Goal: Information Seeking & Learning: Learn about a topic

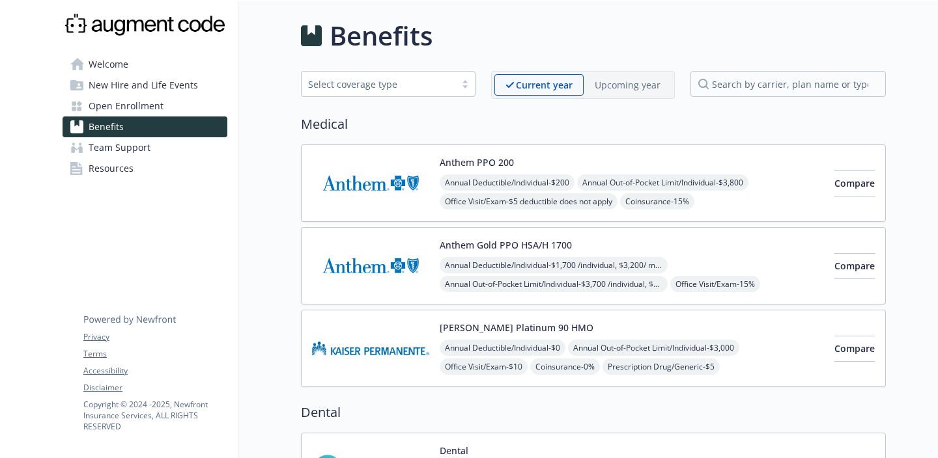
click at [387, 178] on img at bounding box center [370, 183] width 117 height 55
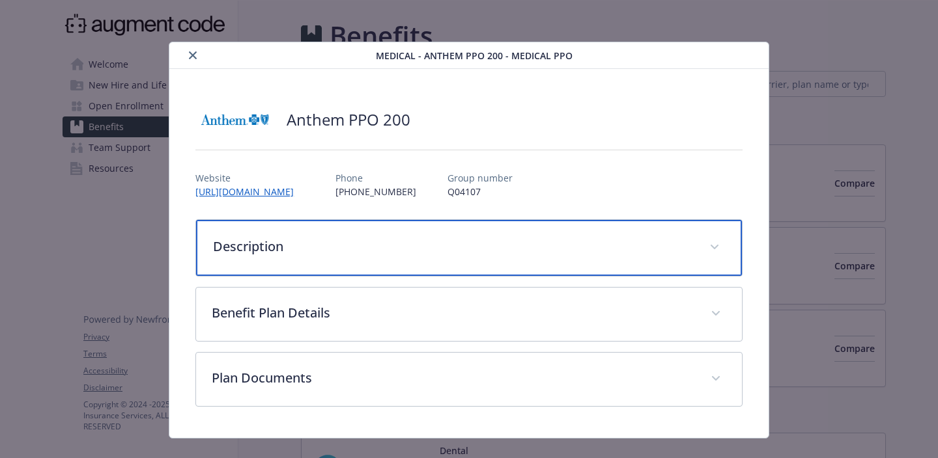
click at [538, 249] on p "Description" at bounding box center [453, 247] width 481 height 20
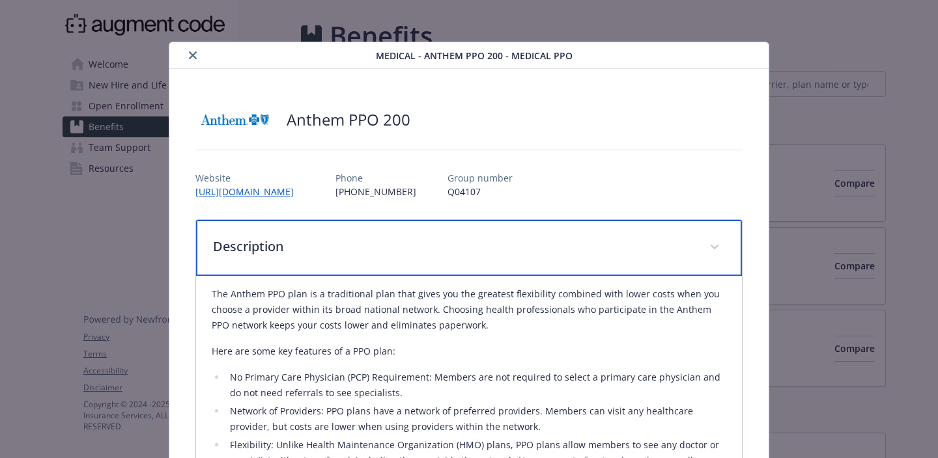
click at [538, 249] on p "Description" at bounding box center [453, 247] width 481 height 20
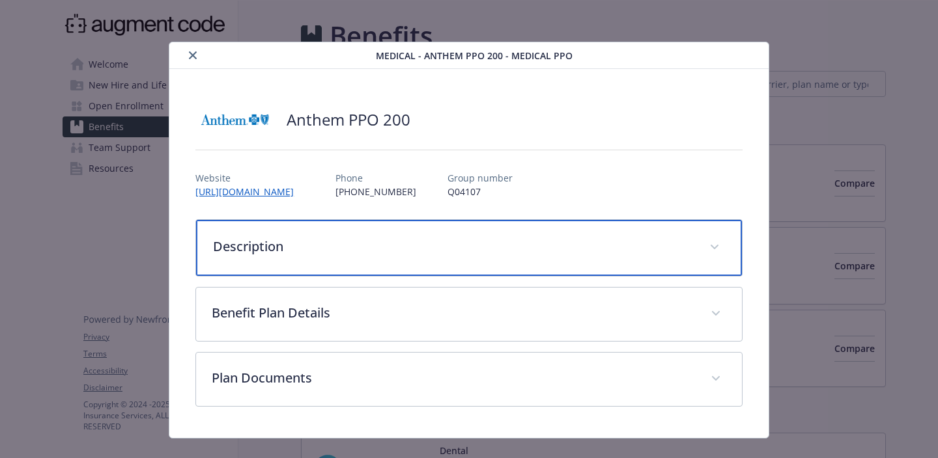
scroll to position [22, 0]
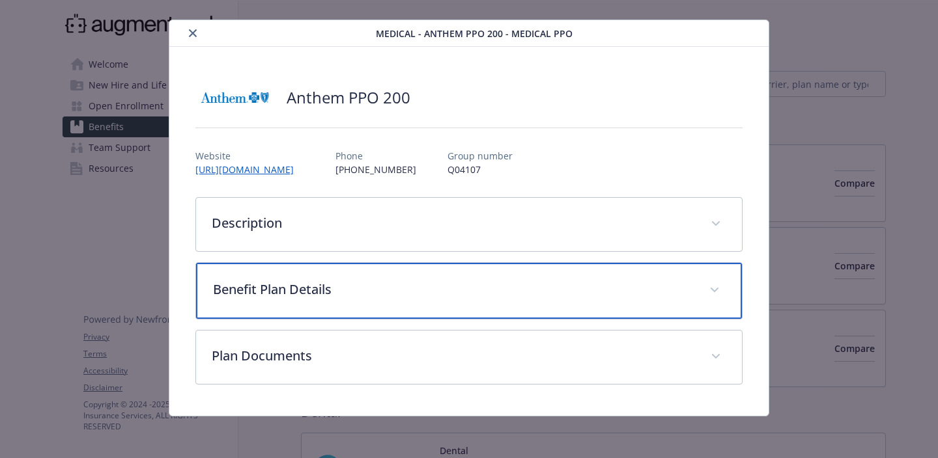
click at [527, 282] on p "Benefit Plan Details" at bounding box center [453, 290] width 481 height 20
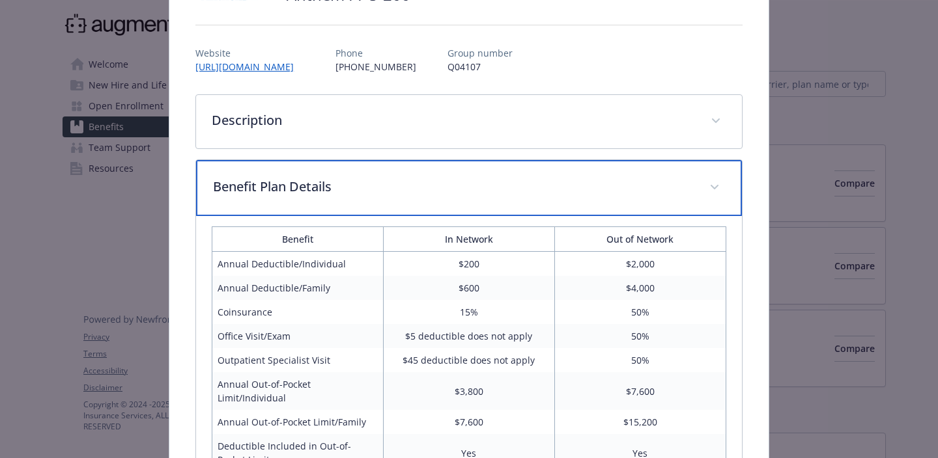
scroll to position [150, 0]
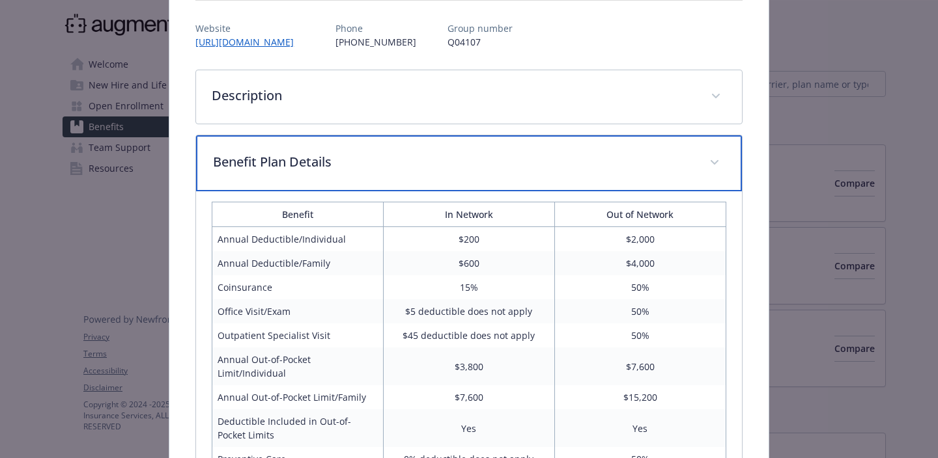
click at [509, 169] on p "Benefit Plan Details" at bounding box center [453, 162] width 481 height 20
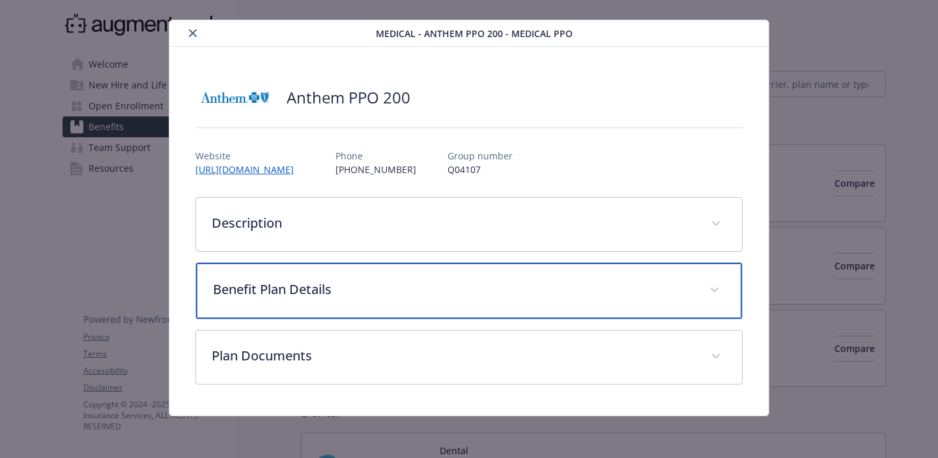
scroll to position [22, 0]
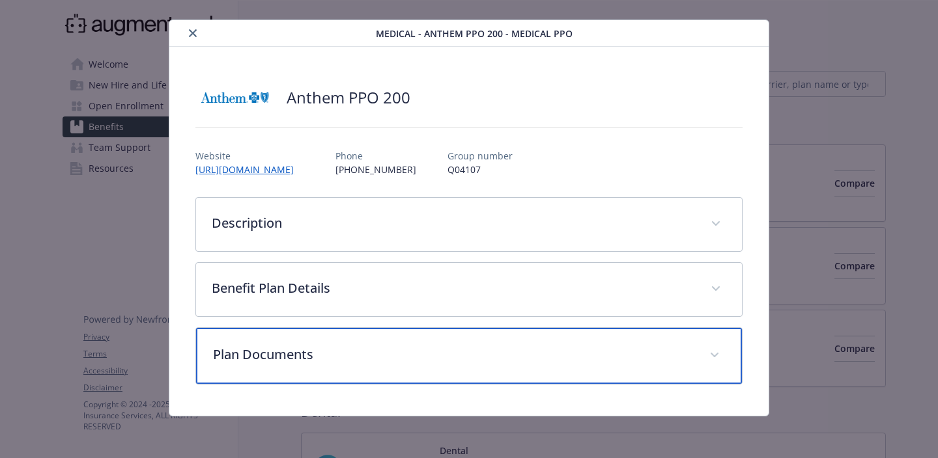
click at [438, 351] on p "Plan Documents" at bounding box center [453, 355] width 481 height 20
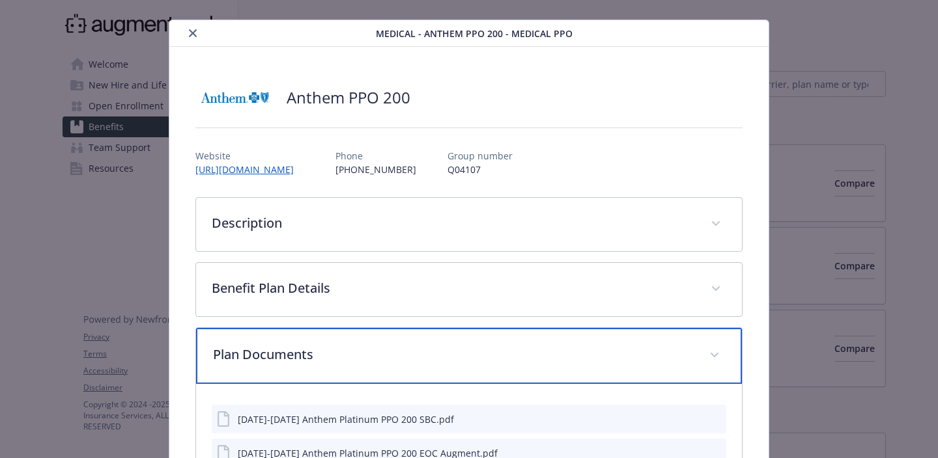
scroll to position [132, 0]
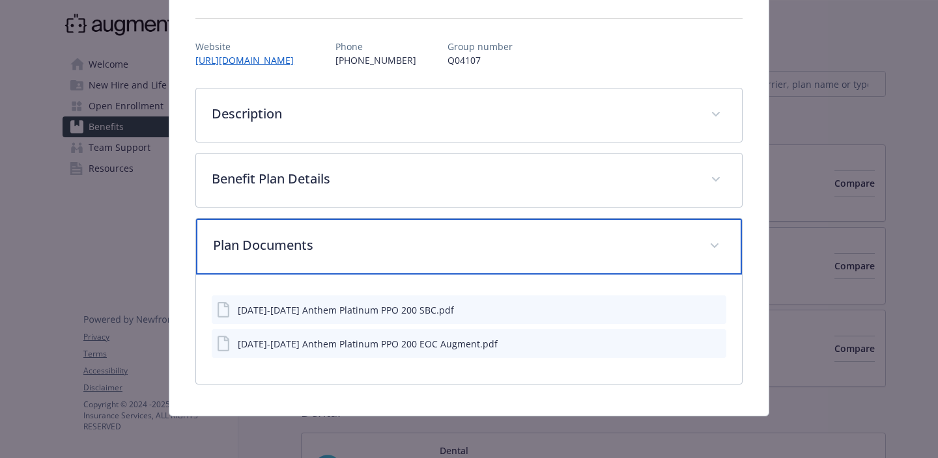
click at [430, 255] on div "Plan Documents" at bounding box center [469, 247] width 546 height 56
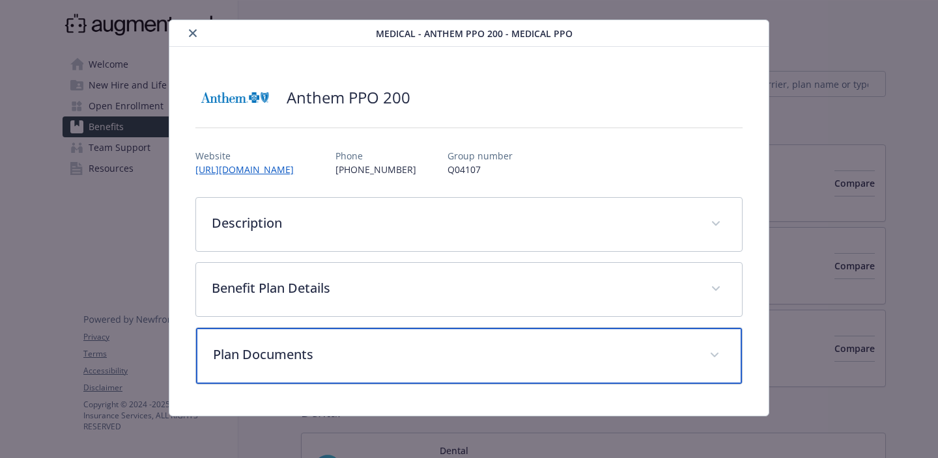
scroll to position [0, 0]
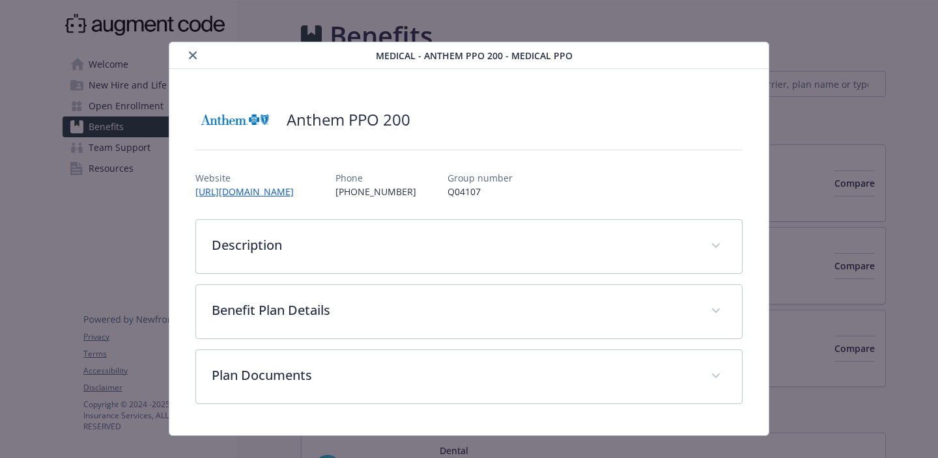
click at [186, 56] on button "close" at bounding box center [193, 56] width 16 height 16
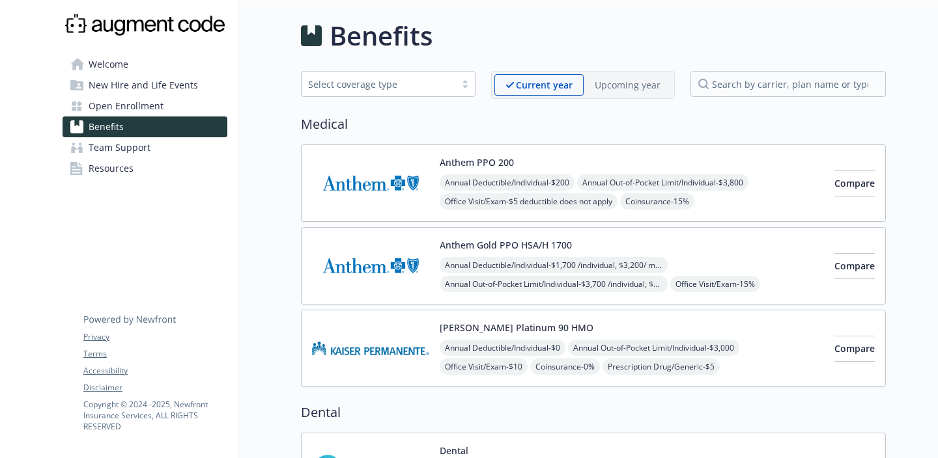
click at [394, 195] on img at bounding box center [370, 183] width 117 height 55
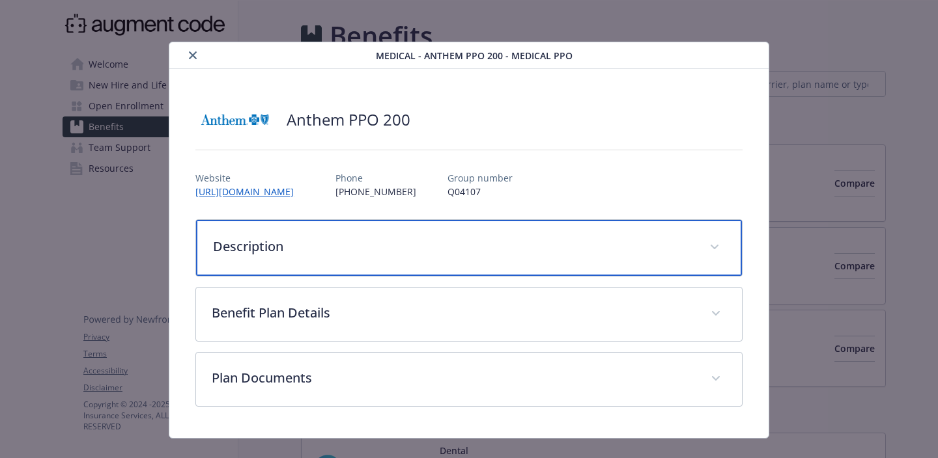
click at [387, 242] on p "Description" at bounding box center [453, 247] width 481 height 20
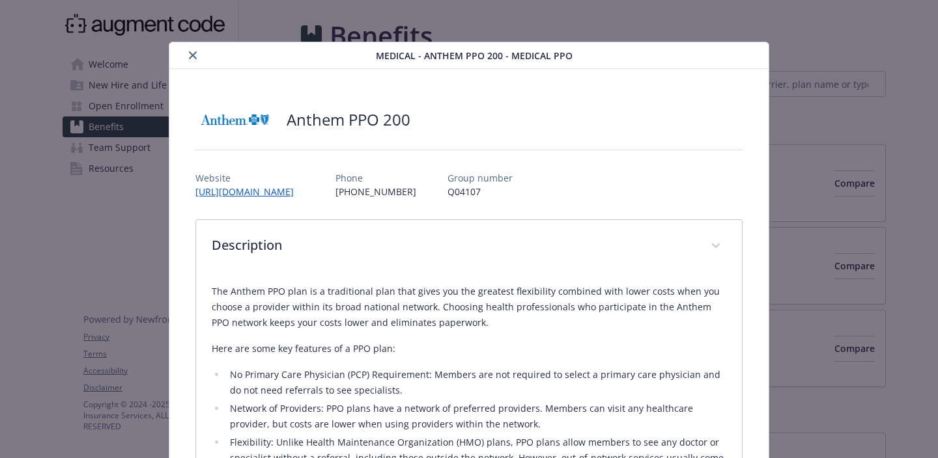
click at [189, 50] on button "close" at bounding box center [193, 56] width 16 height 16
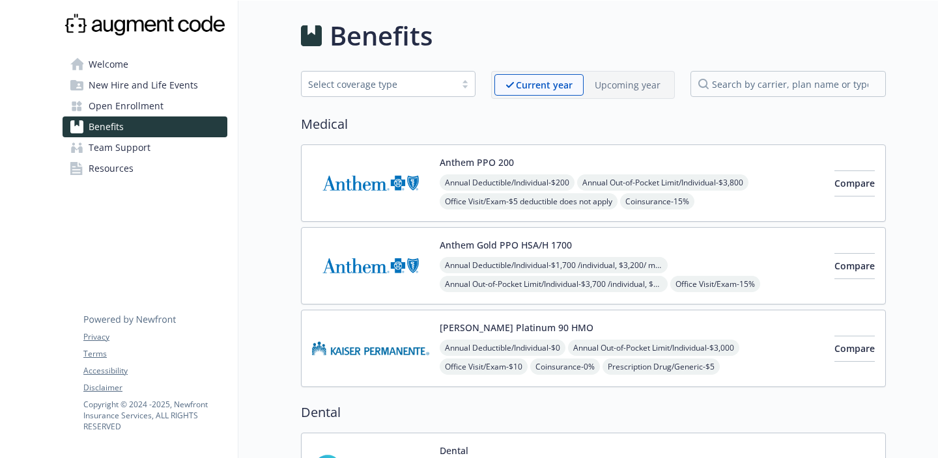
click at [111, 70] on span "Welcome" at bounding box center [109, 64] width 40 height 21
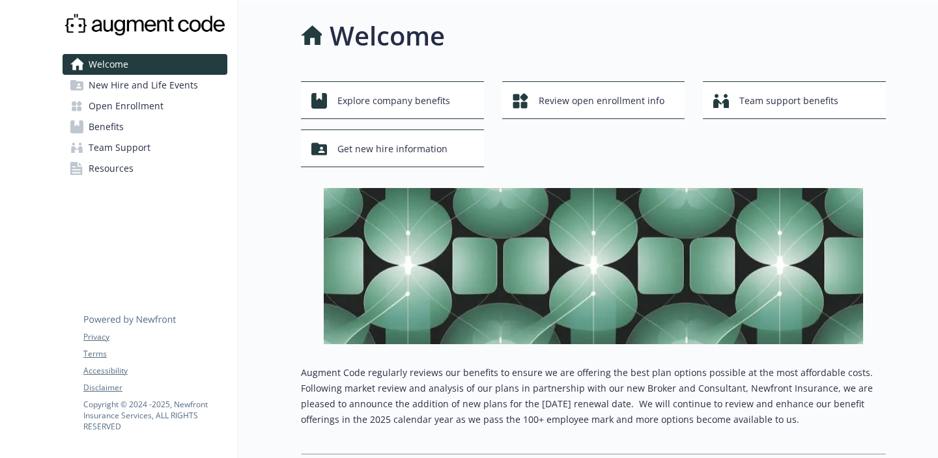
click at [146, 87] on span "New Hire and Life Events" at bounding box center [143, 85] width 109 height 21
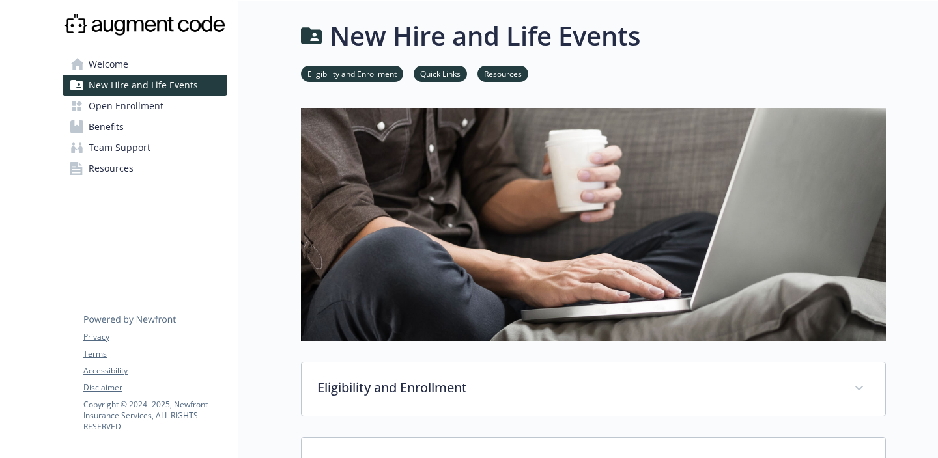
click at [133, 109] on span "Open Enrollment" at bounding box center [126, 106] width 75 height 21
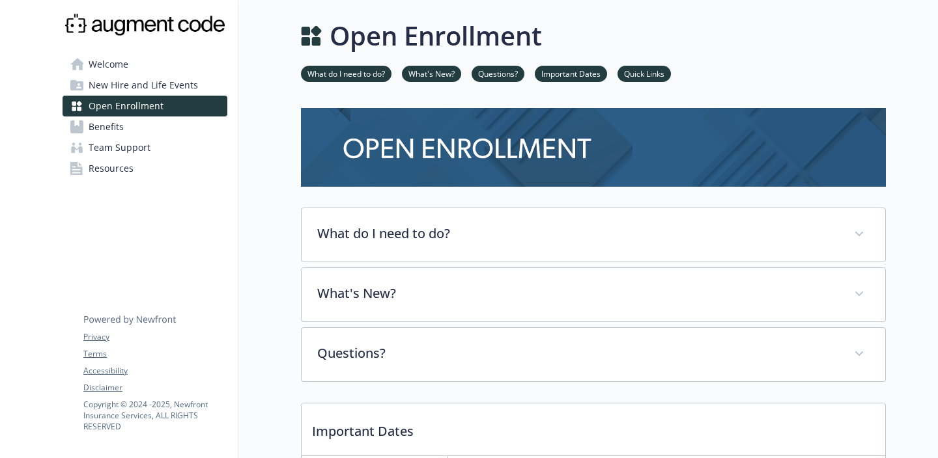
scroll to position [260, 0]
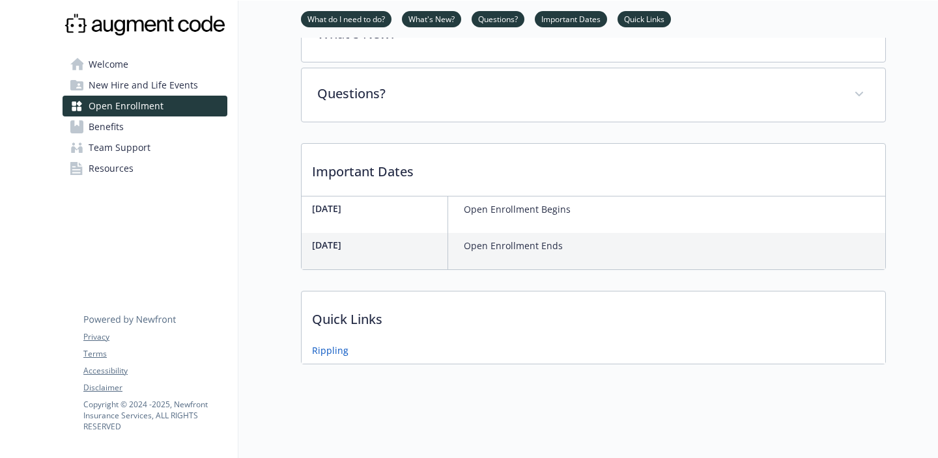
click at [100, 126] on span "Benefits" at bounding box center [106, 127] width 35 height 21
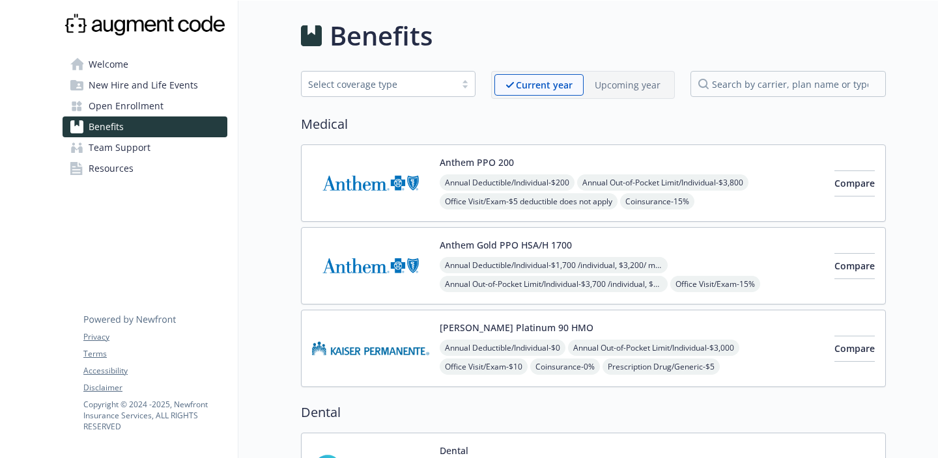
click at [619, 87] on p "Upcoming year" at bounding box center [627, 85] width 66 height 14
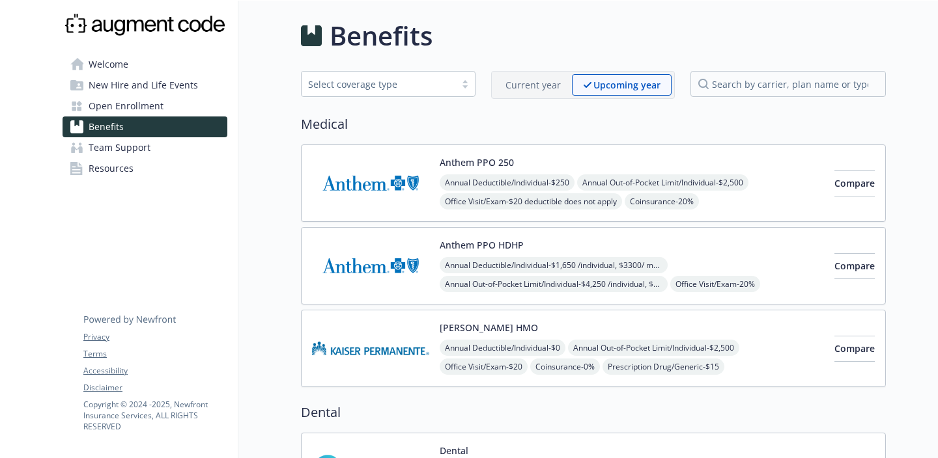
click at [524, 95] on div "Current year" at bounding box center [532, 84] width 77 height 21
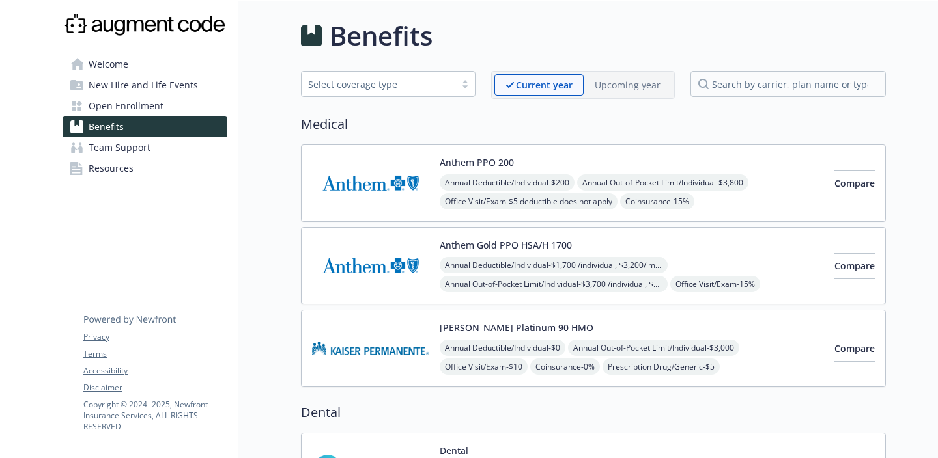
click at [606, 95] on div "Upcoming year" at bounding box center [627, 84] width 88 height 21
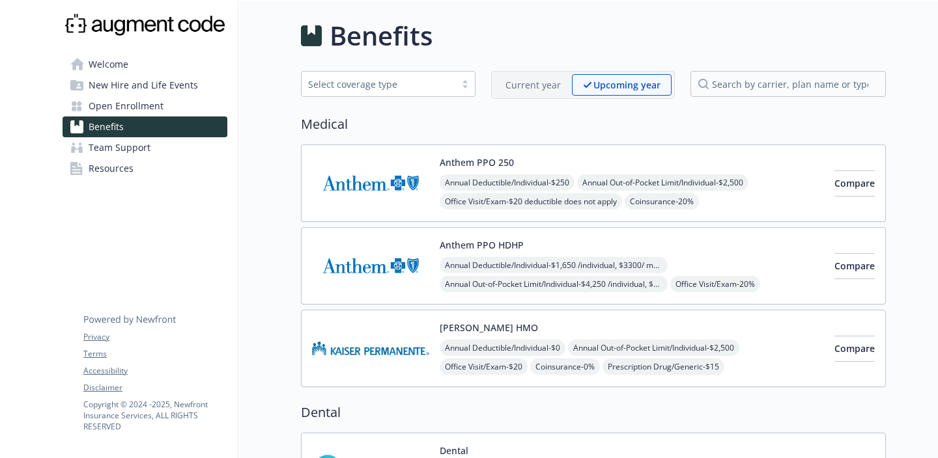
click at [536, 85] on p "Current year" at bounding box center [532, 85] width 55 height 14
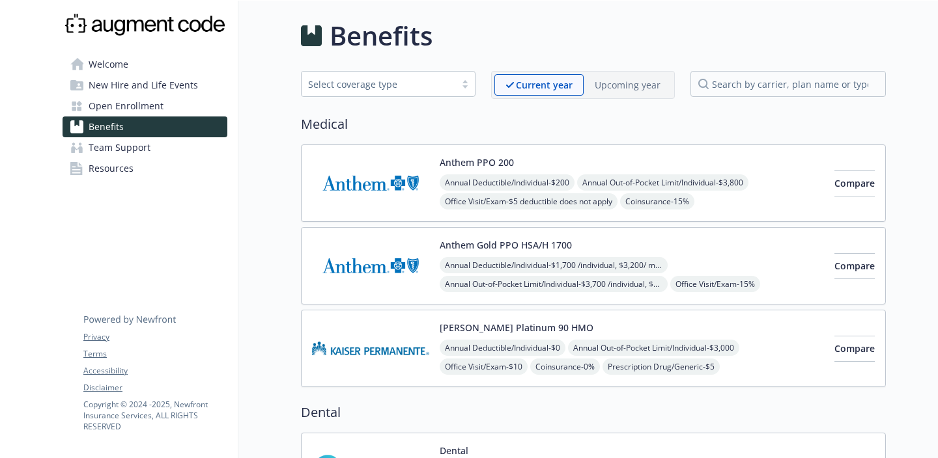
click at [610, 81] on p "Upcoming year" at bounding box center [627, 85] width 66 height 14
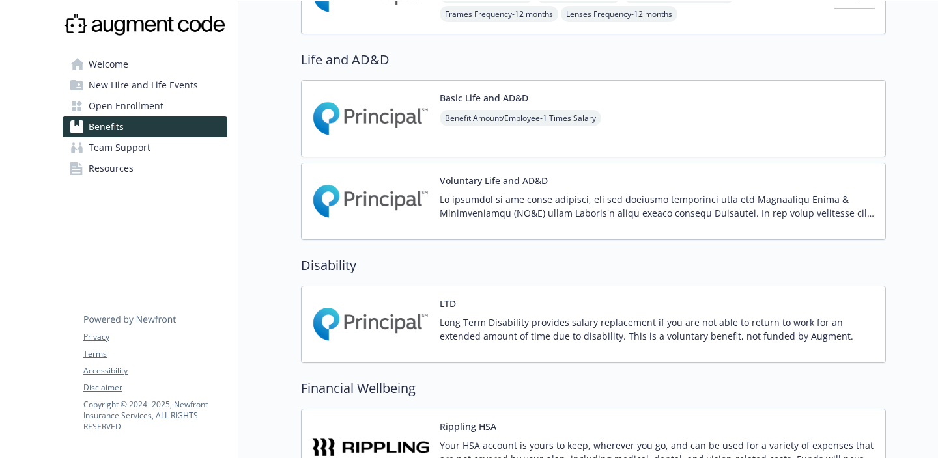
scroll to position [602, 0]
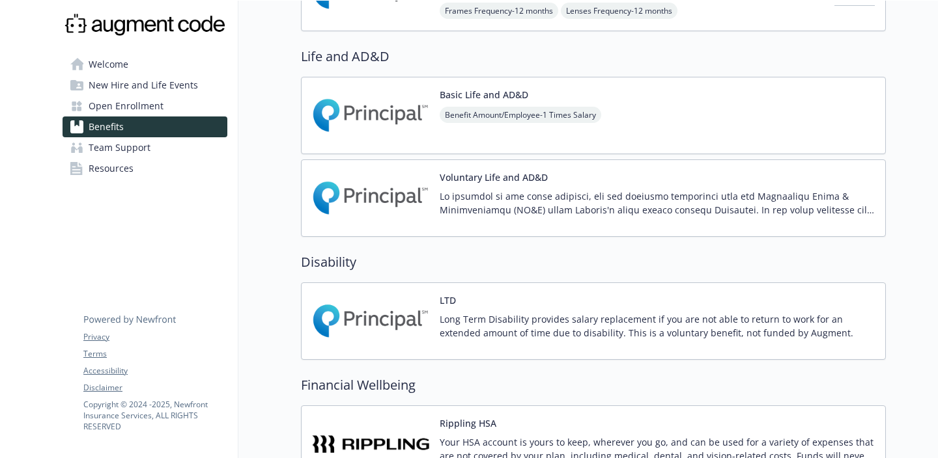
click at [619, 112] on div "Basic Life and AD&D Benefit Amount/Employee - 1 Times Salary" at bounding box center [593, 115] width 585 height 77
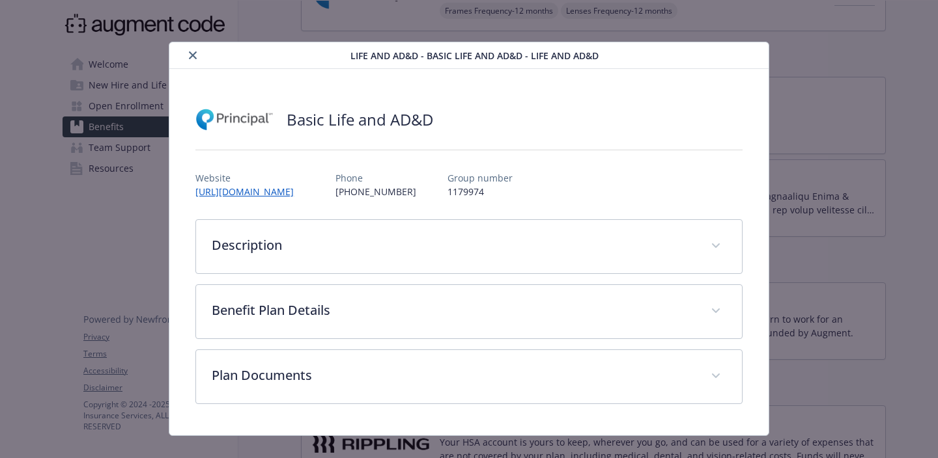
click at [186, 55] on button "close" at bounding box center [193, 56] width 16 height 16
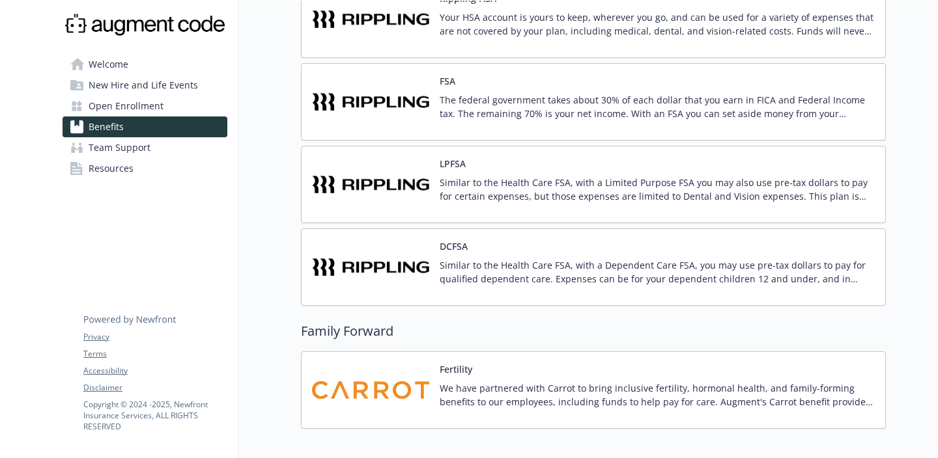
scroll to position [1092, 0]
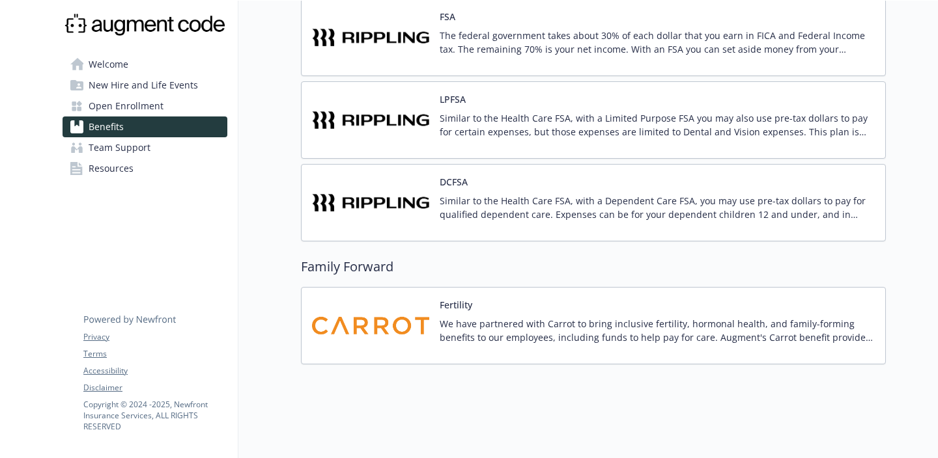
click at [144, 87] on span "New Hire and Life Events" at bounding box center [143, 85] width 109 height 21
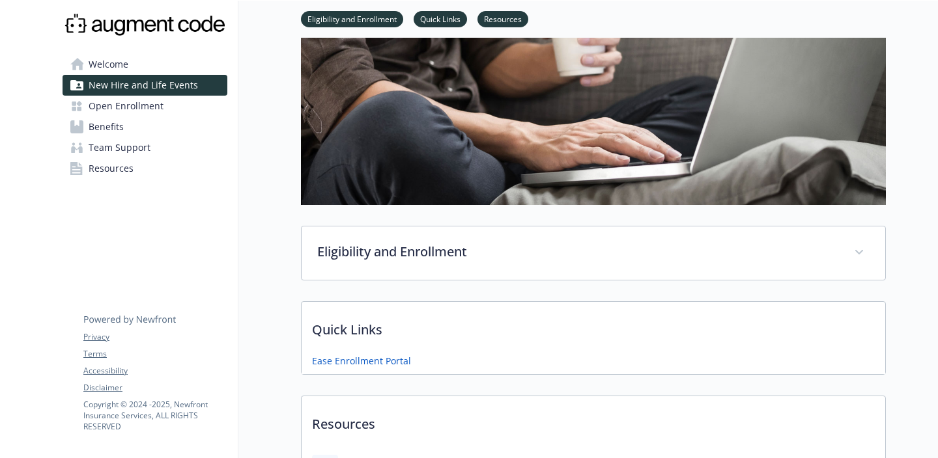
scroll to position [157, 0]
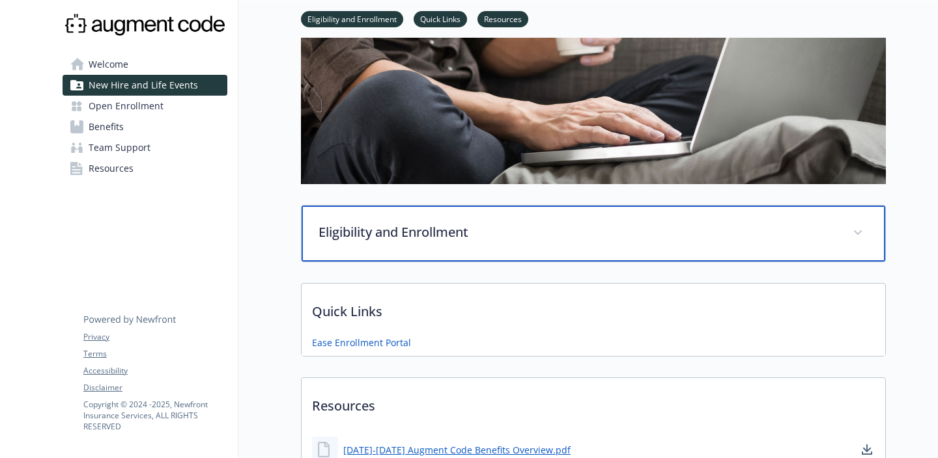
click at [533, 222] on div "Eligibility and Enrollment" at bounding box center [592, 234] width 583 height 56
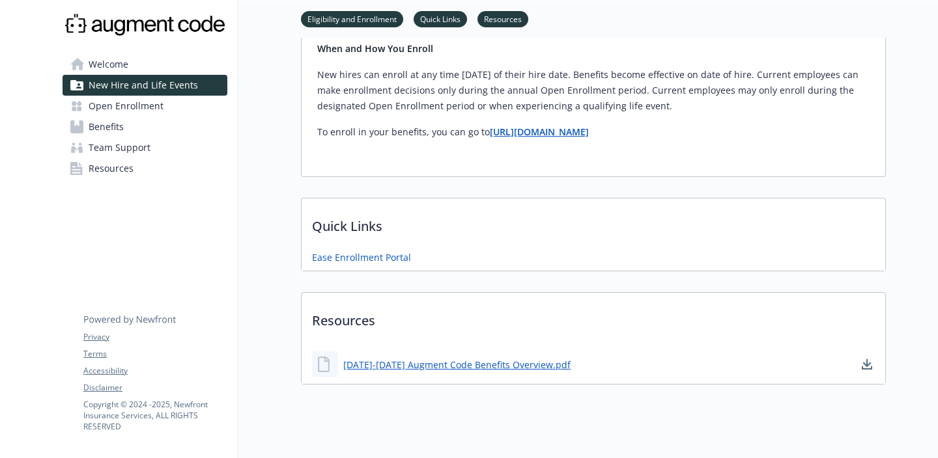
scroll to position [880, 0]
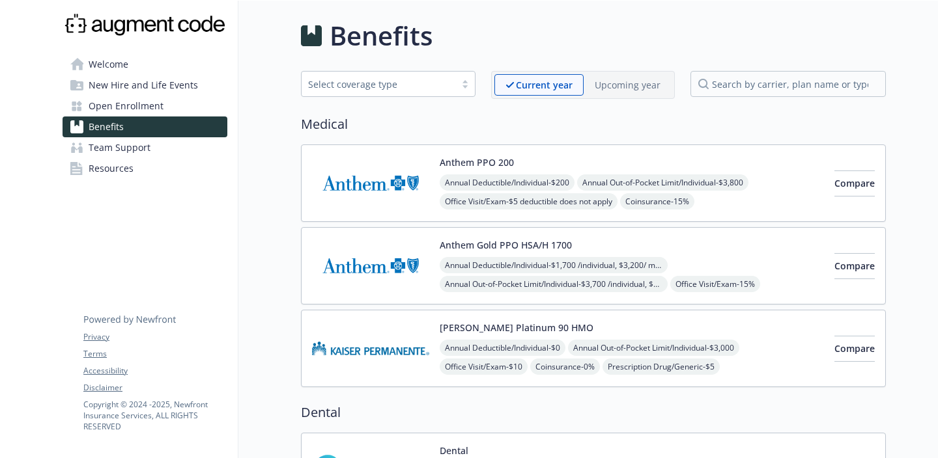
click at [637, 162] on div "Anthem PPO 200 Annual Deductible/Individual - $200 Annual Out-of-Pocket Limit/I…" at bounding box center [631, 183] width 384 height 55
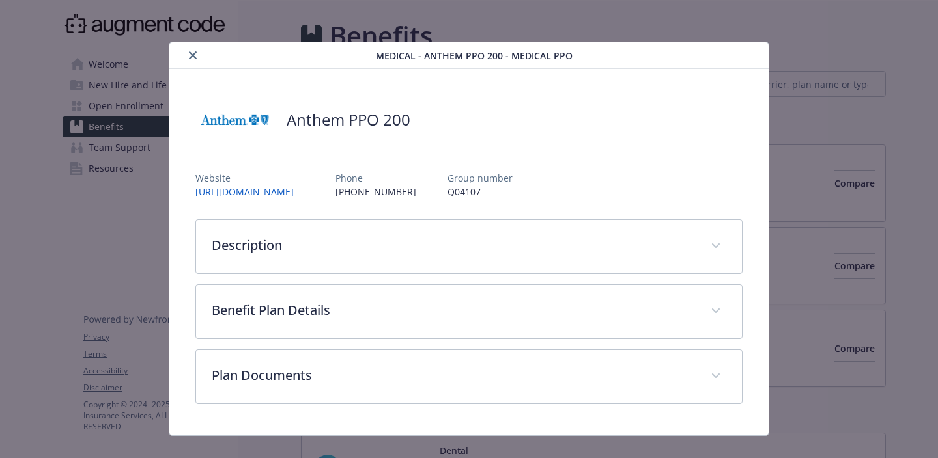
scroll to position [20, 0]
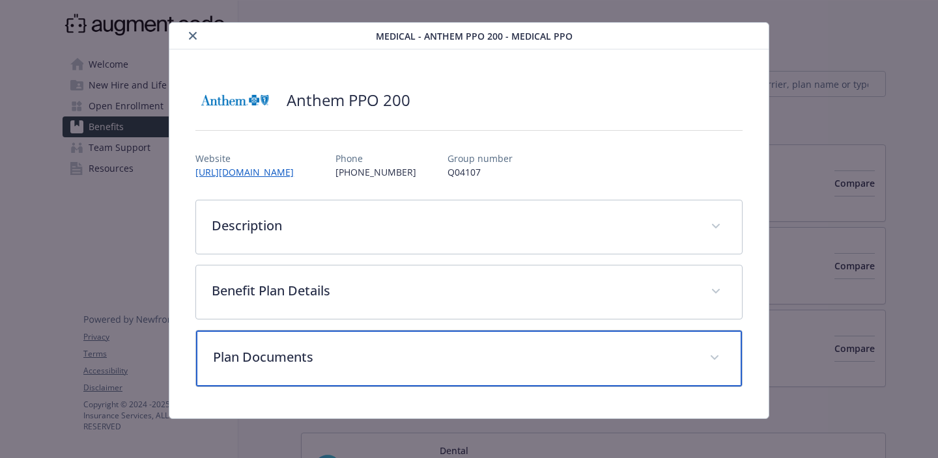
click at [324, 348] on p "Plan Documents" at bounding box center [453, 358] width 481 height 20
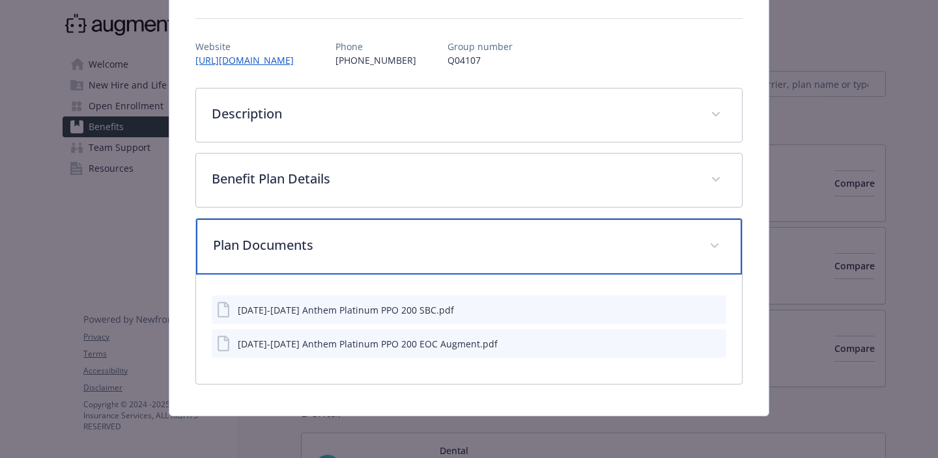
scroll to position [0, 0]
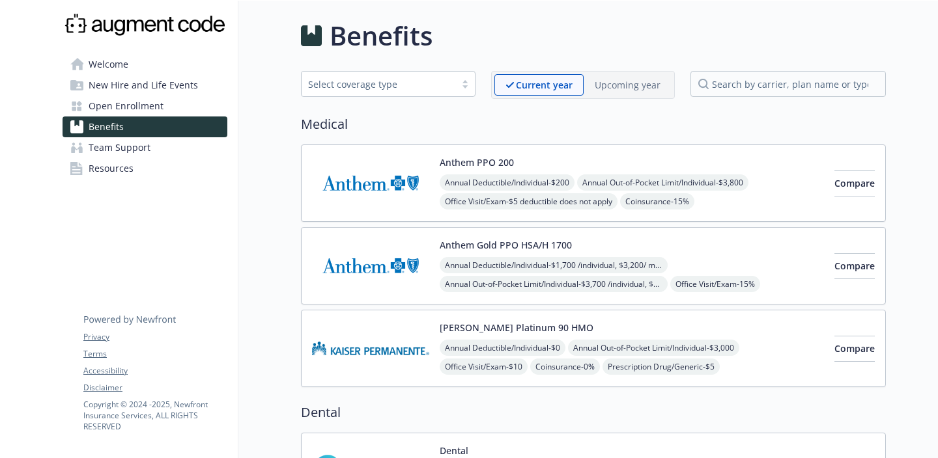
click at [437, 117] on h2 "Medical" at bounding box center [593, 125] width 585 height 20
click at [558, 163] on div "Anthem PPO 200 Annual Deductible/Individual - $200 Annual Out-of-Pocket Limit/I…" at bounding box center [631, 183] width 384 height 55
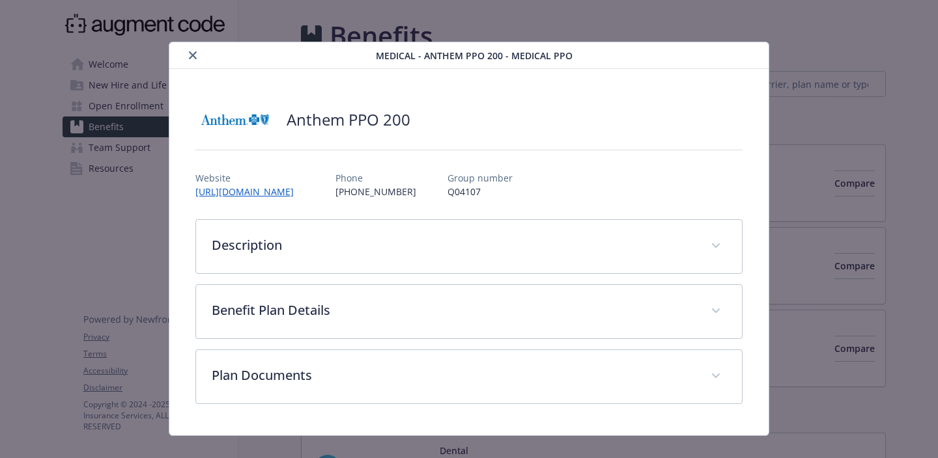
scroll to position [1, 0]
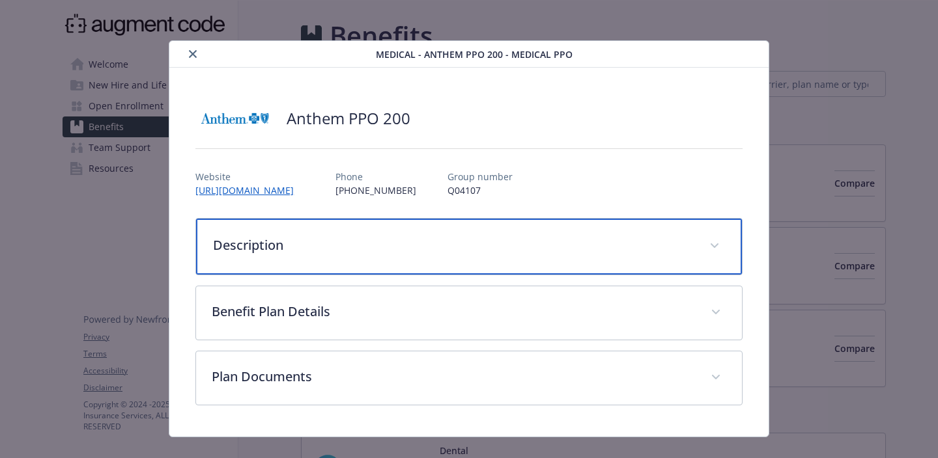
click at [477, 243] on p "Description" at bounding box center [453, 246] width 481 height 20
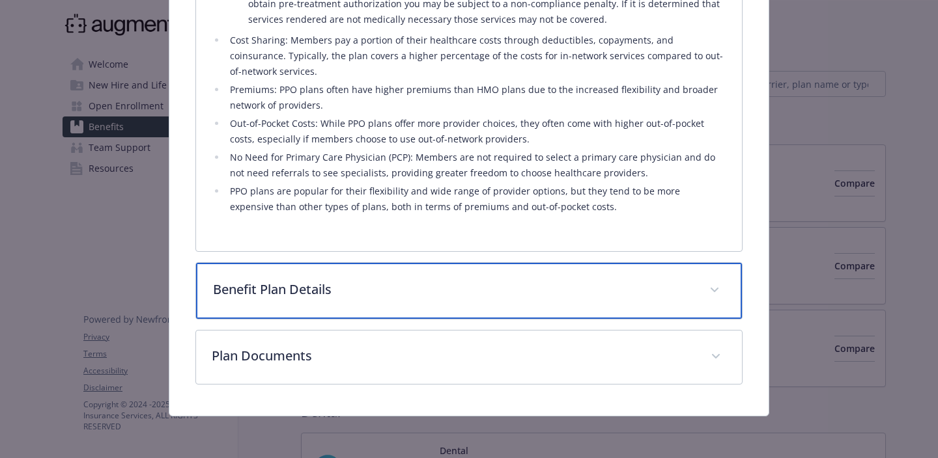
click at [447, 275] on div "Benefit Plan Details" at bounding box center [469, 291] width 546 height 56
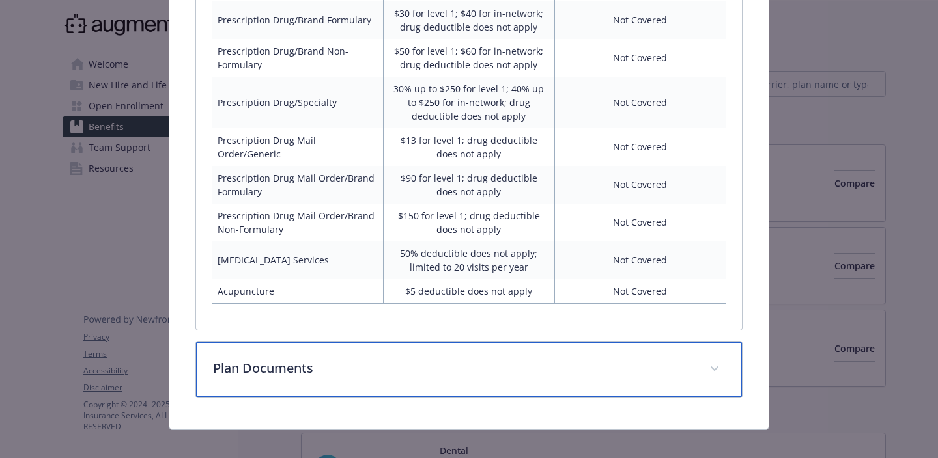
click at [400, 359] on p "Plan Documents" at bounding box center [453, 369] width 481 height 20
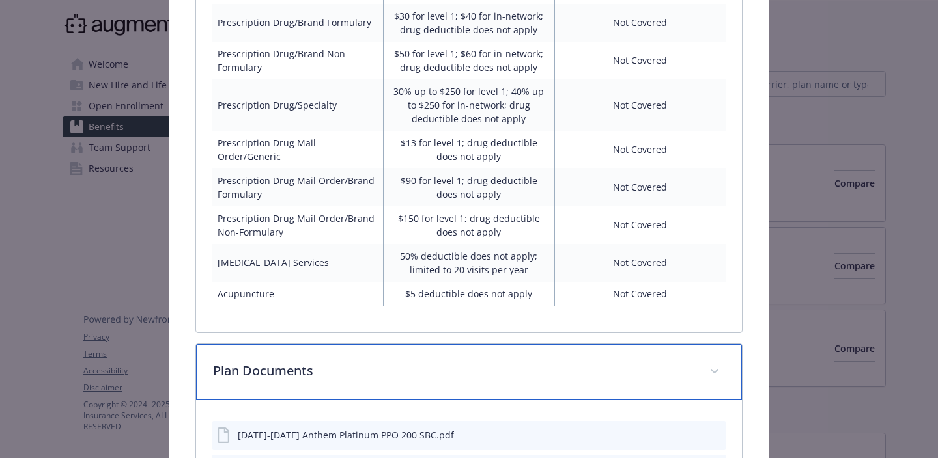
scroll to position [1399, 0]
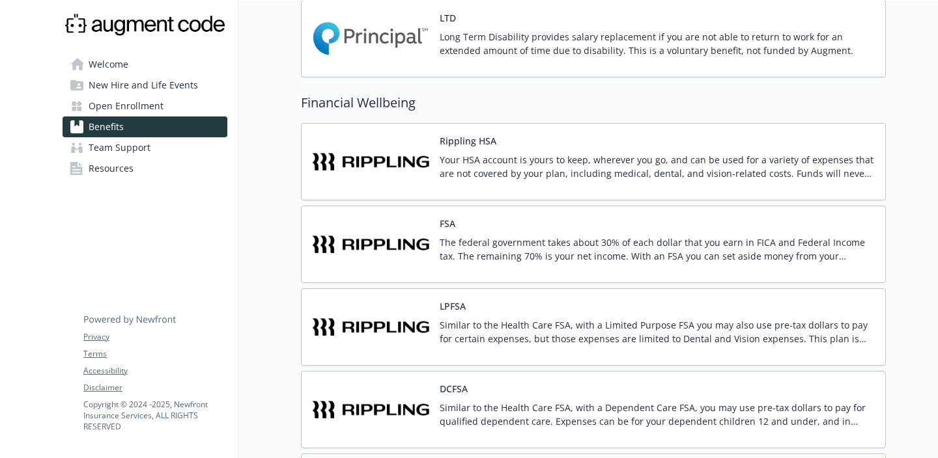
scroll to position [1175, 0]
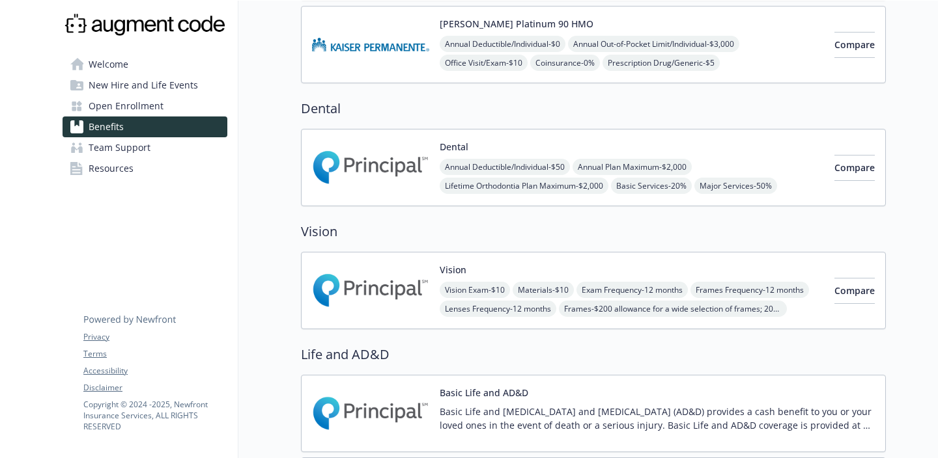
scroll to position [0, 0]
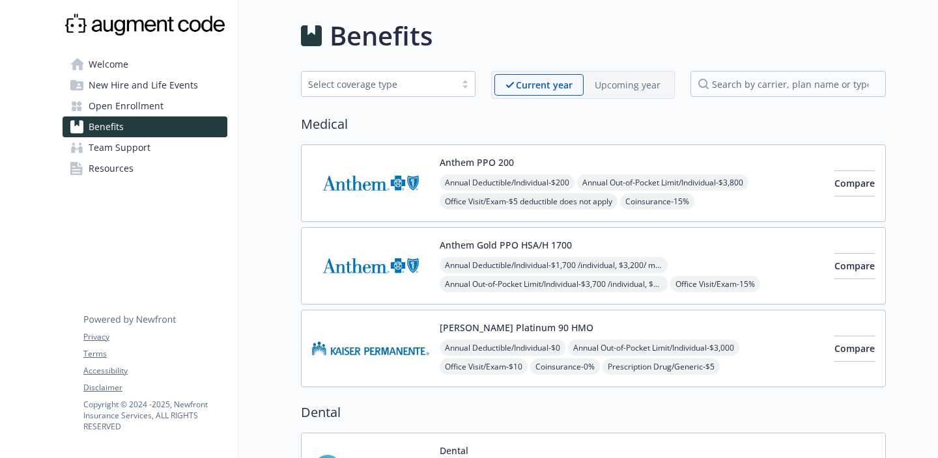
click at [413, 83] on div "Select coverage type" at bounding box center [378, 84] width 141 height 14
